Goal: Transaction & Acquisition: Download file/media

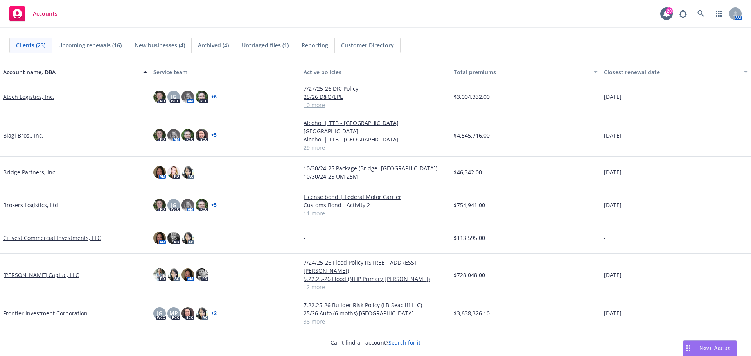
scroll to position [78, 0]
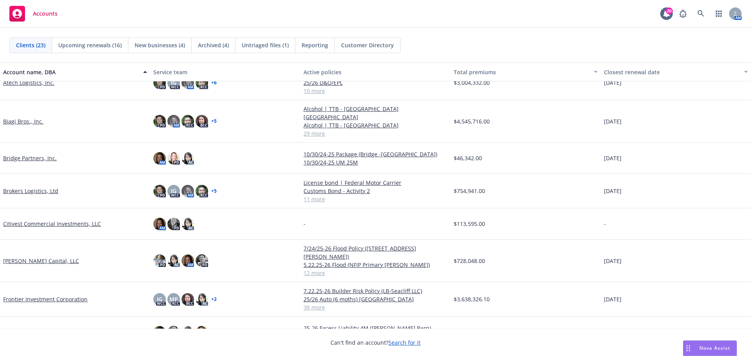
click at [26, 117] on link "Biagi Bros., Inc." at bounding box center [23, 121] width 40 height 8
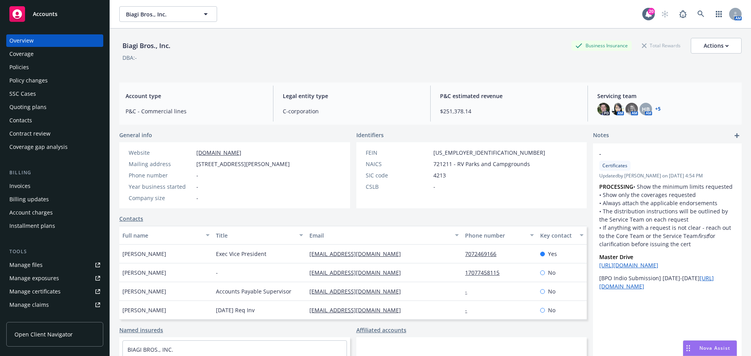
drag, startPoint x: 42, startPoint y: 68, endPoint x: 73, endPoint y: 64, distance: 31.2
click at [42, 68] on div "Policies" at bounding box center [54, 67] width 91 height 13
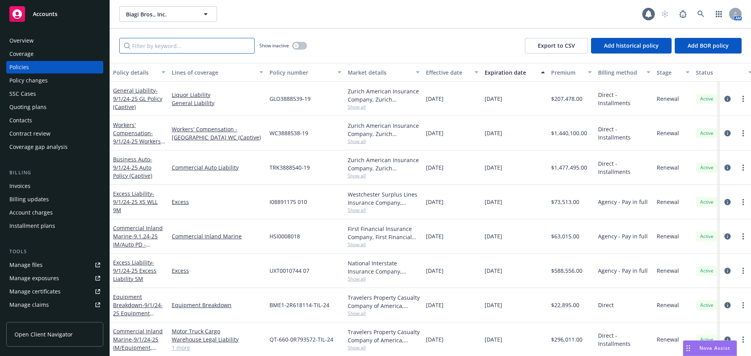
click at [190, 44] on input "Filter by keyword..." at bounding box center [186, 46] width 135 height 16
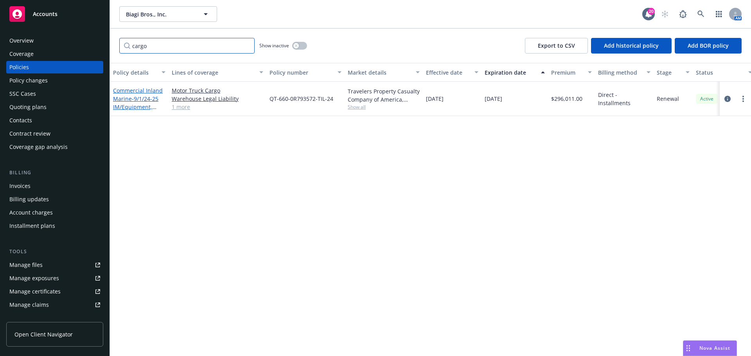
type input "cargo"
click at [136, 95] on span "- 9/1/24-25 IM/Equipment, WLL, MTC" at bounding box center [135, 107] width 45 height 24
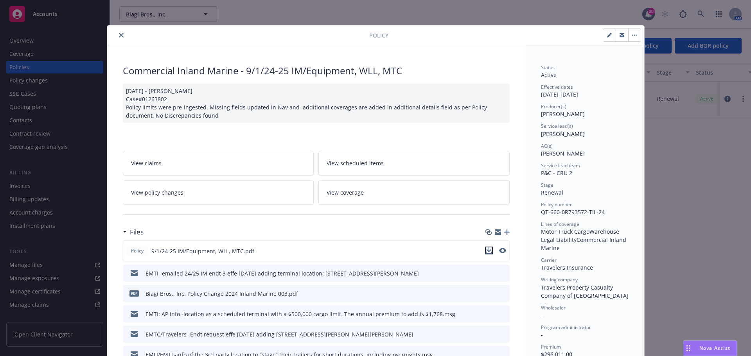
click at [486, 252] on icon "download file" at bounding box center [489, 251] width 6 height 6
click at [117, 32] on button "close" at bounding box center [121, 35] width 9 height 9
